Goal: Book appointment/travel/reservation

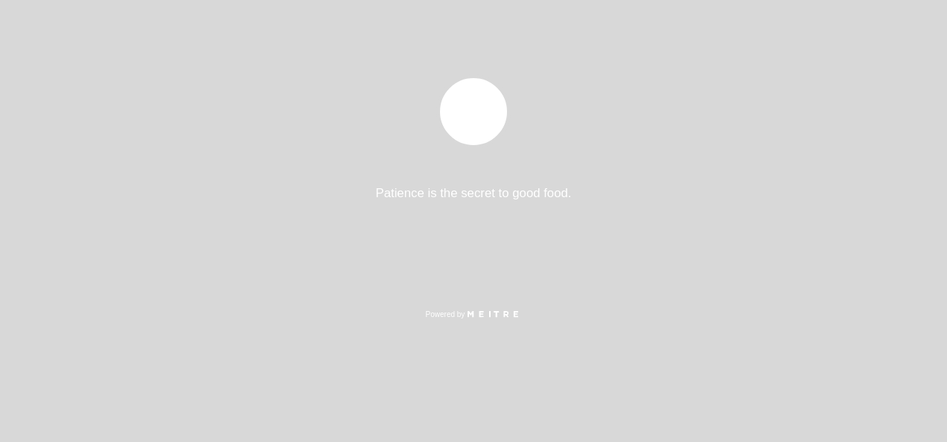
select select "es"
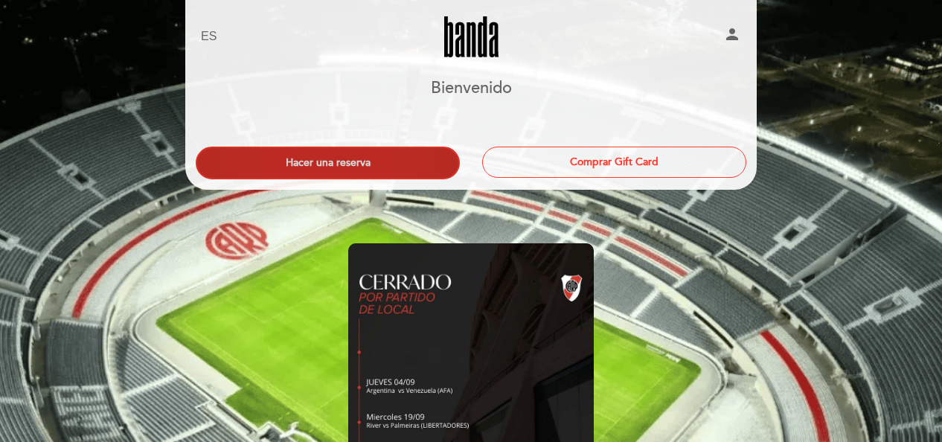
click at [363, 170] on button "Hacer una reserva" at bounding box center [328, 163] width 264 height 33
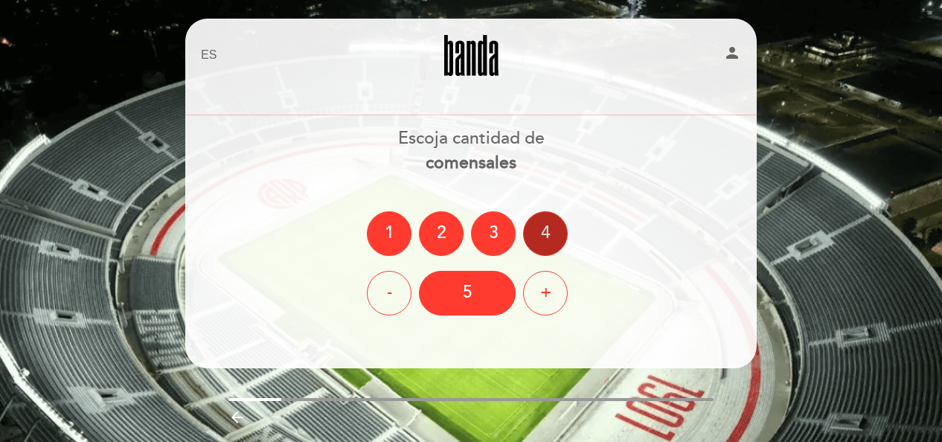
click at [553, 229] on div "4" at bounding box center [545, 233] width 45 height 45
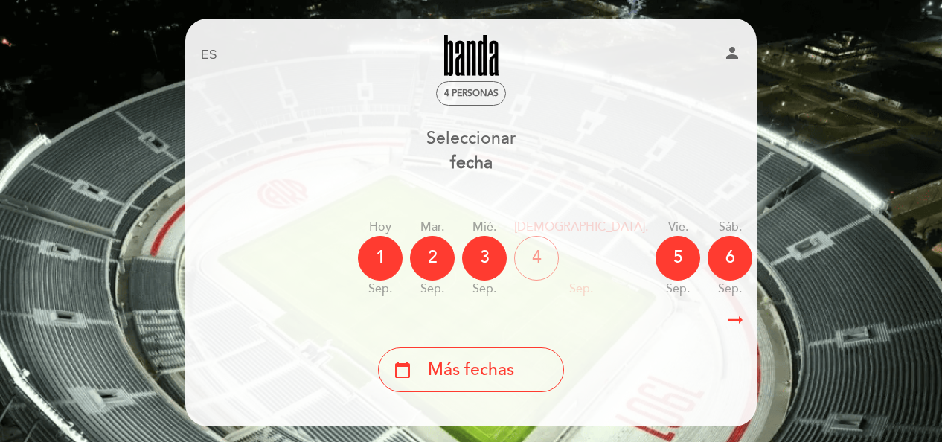
click at [487, 357] on div "calendar_today Más fechas" at bounding box center [471, 370] width 186 height 45
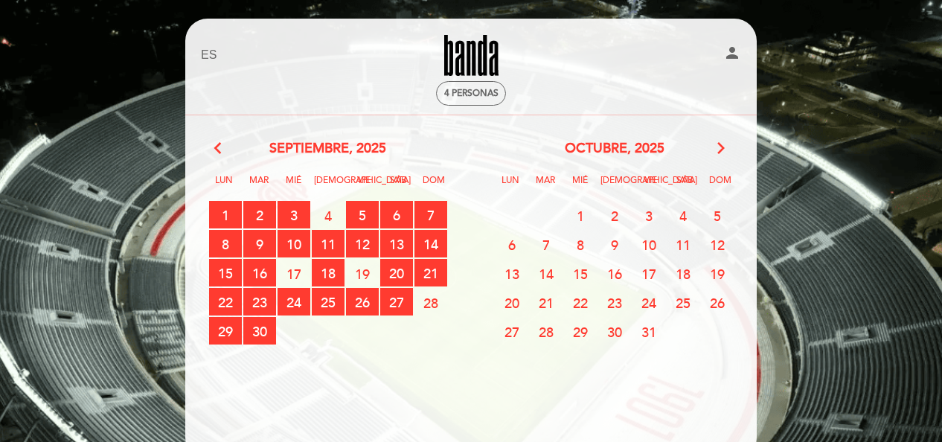
click at [652, 299] on span "24" at bounding box center [649, 303] width 33 height 28
click at [652, 302] on span "24" at bounding box center [649, 303] width 33 height 28
click at [637, 311] on span "24" at bounding box center [649, 303] width 33 height 28
click at [644, 303] on span "24" at bounding box center [649, 303] width 33 height 28
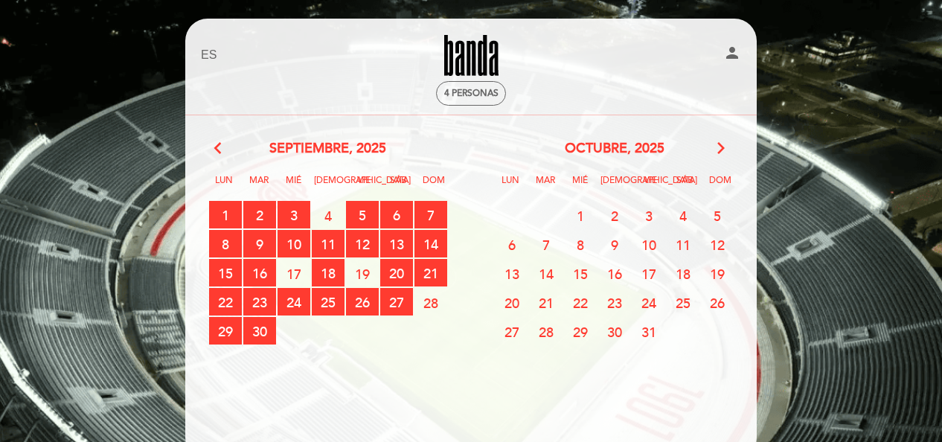
click at [721, 146] on icon "arrow_forward_ios" at bounding box center [720, 148] width 13 height 19
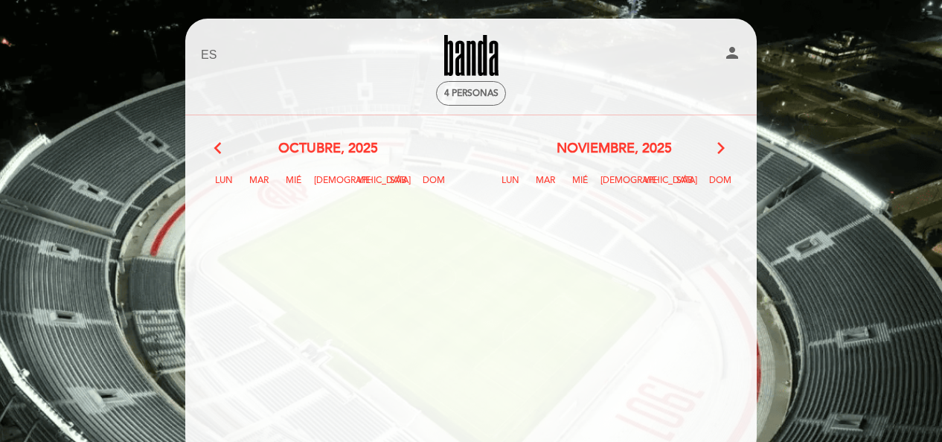
click at [233, 144] on div "arrow_back_ios octubre, 2025 arrow_forward_ios" at bounding box center [328, 148] width 286 height 19
click at [222, 147] on icon "arrow_back_ios" at bounding box center [220, 148] width 13 height 19
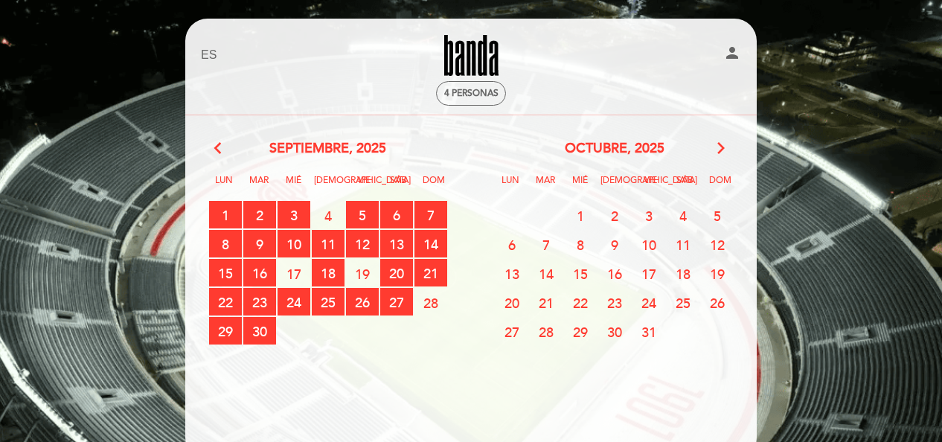
click at [662, 301] on span "24" at bounding box center [649, 303] width 33 height 28
click at [643, 301] on span "24" at bounding box center [649, 303] width 33 height 28
